Goal: Transaction & Acquisition: Book appointment/travel/reservation

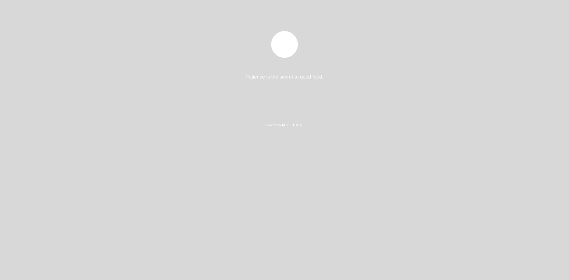
select select "es"
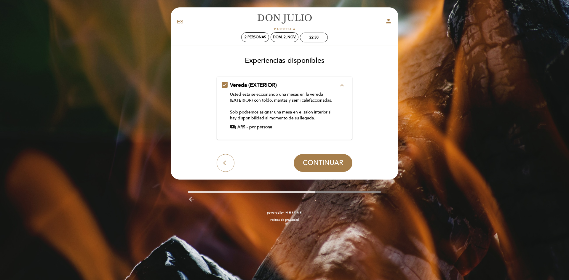
click at [224, 87] on div "Vereda (EXTERIOR) expand_less Usted esta seleccionando una mesas en la vereda (…" at bounding box center [285, 105] width 126 height 49
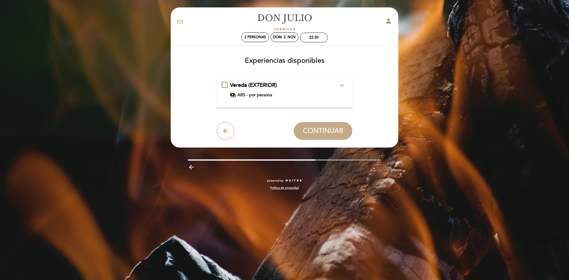
click at [311, 94] on div "payments ARS - por persona" at bounding box center [284, 95] width 109 height 6
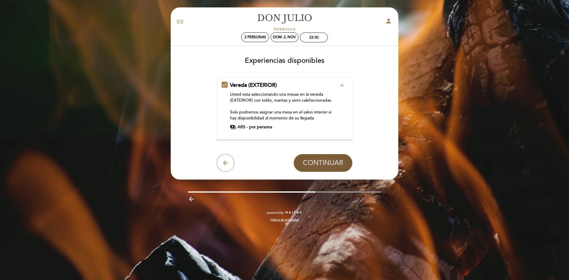
click at [330, 162] on span "CONTINUAR" at bounding box center [323, 163] width 40 height 8
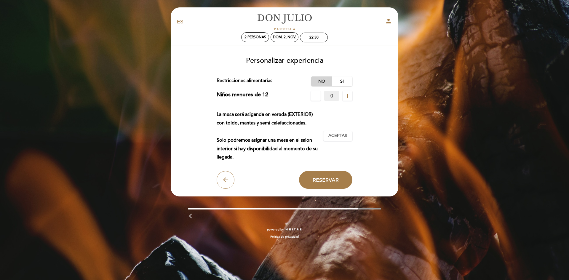
click at [323, 81] on label "No" at bounding box center [321, 81] width 21 height 10
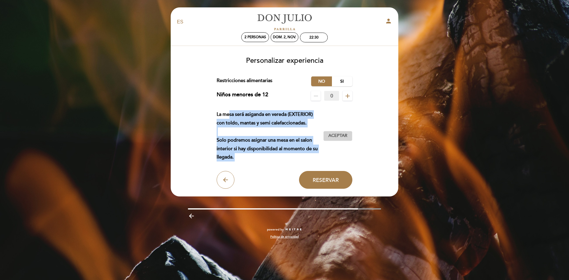
drag, startPoint x: 240, startPoint y: 113, endPoint x: 335, endPoint y: 136, distance: 98.0
click at [333, 136] on div "La mesa será asiganda en vereda (EXTERIOR) con toldo, mantas y semi calefaccion…" at bounding box center [285, 135] width 136 height 51
click at [340, 135] on span "Aceptar" at bounding box center [337, 136] width 19 height 6
click at [343, 181] on button "Reservar" at bounding box center [325, 180] width 53 height 18
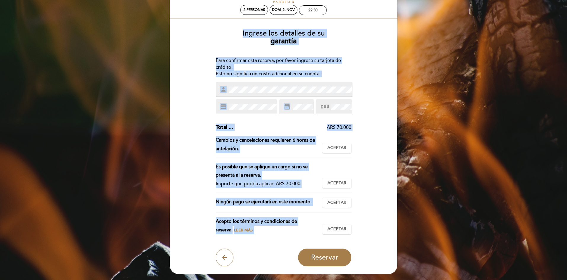
scroll to position [30, 0]
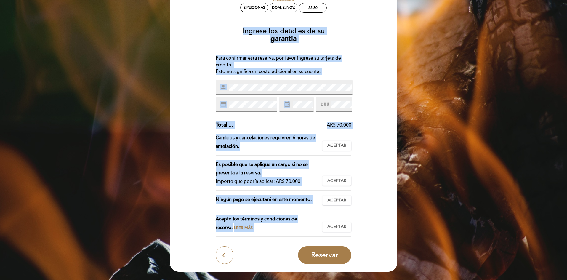
drag, startPoint x: 372, startPoint y: 151, endPoint x: 373, endPoint y: 140, distance: 11.1
click at [373, 140] on div "Ingrese los detalles de su garantía Para confirmar esta reserva, por favor ingr…" at bounding box center [283, 144] width 219 height 242
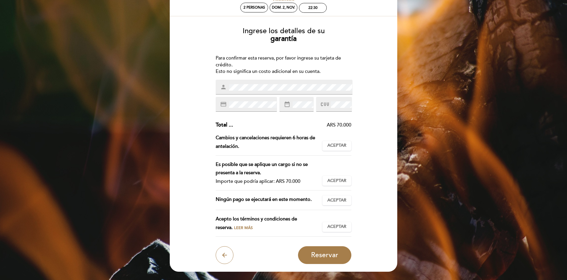
click at [380, 126] on div "Ingrese los detalles de su garantía Para confirmar esta reserva, por favor ingr…" at bounding box center [283, 144] width 219 height 242
click at [382, 135] on div "Ingrese los detalles de su garantía Para confirmar esta reserva, por favor ingr…" at bounding box center [283, 144] width 219 height 242
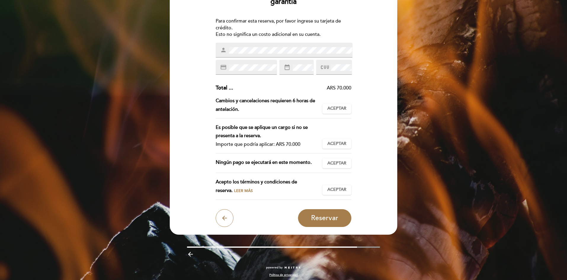
scroll to position [70, 0]
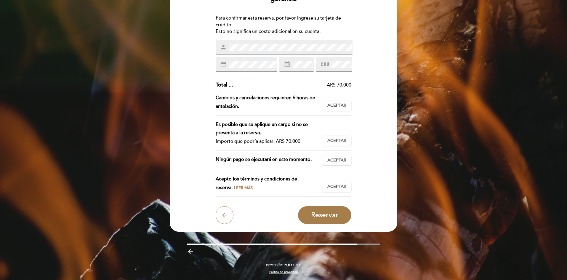
click at [388, 155] on div "Ingrese los detalles de su garantía Para confirmar esta reserva, por favor ingr…" at bounding box center [283, 104] width 219 height 242
